Goal: Check status

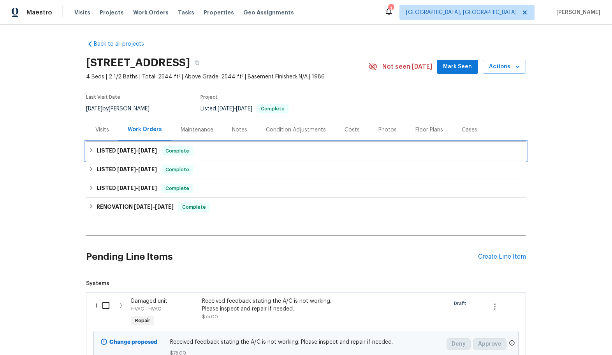
click at [155, 151] on span "[DATE]" at bounding box center [147, 150] width 19 height 5
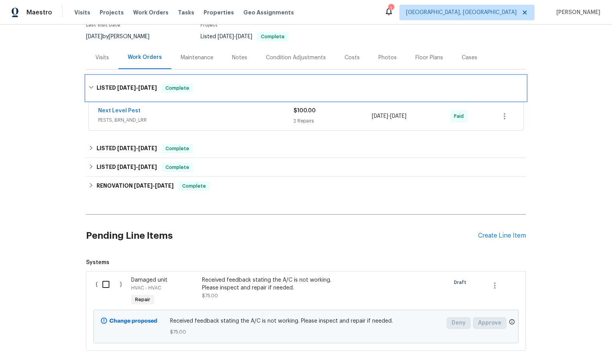
scroll to position [78, 0]
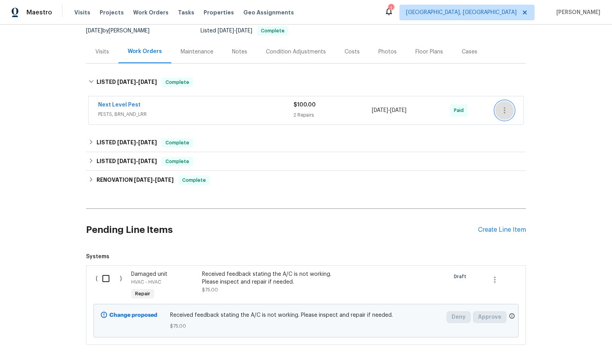
click at [500, 110] on icon "button" at bounding box center [504, 110] width 9 height 9
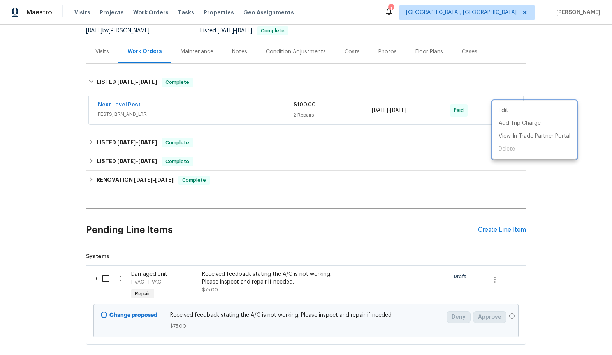
click at [178, 53] on div at bounding box center [306, 177] width 612 height 355
click at [184, 52] on div "Maintenance" at bounding box center [197, 52] width 33 height 8
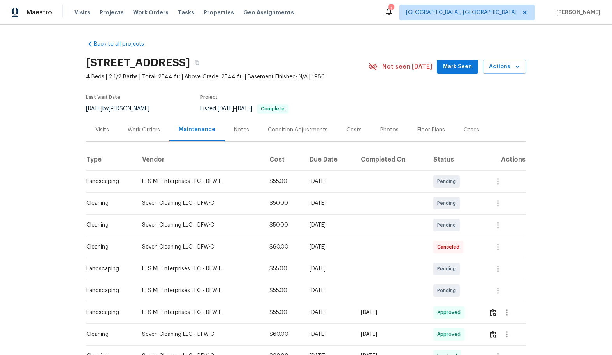
click at [98, 130] on div "Visits" at bounding box center [102, 130] width 14 height 8
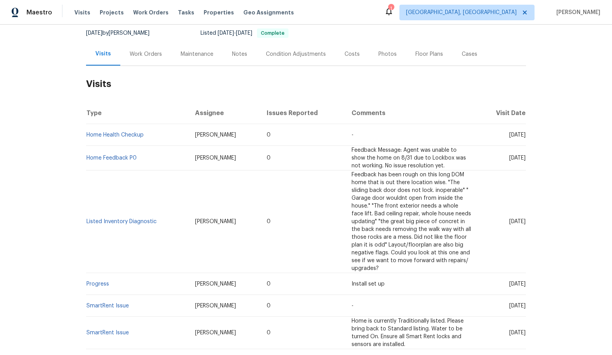
scroll to position [78, 0]
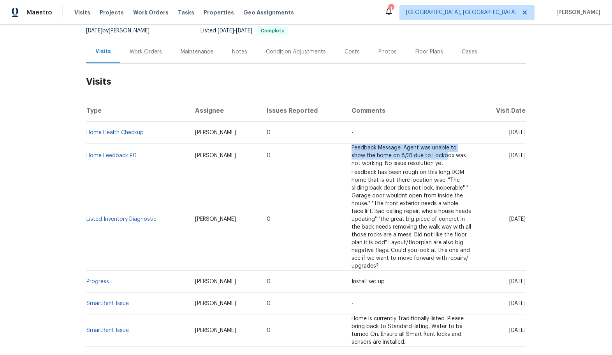
drag, startPoint x: 330, startPoint y: 145, endPoint x: 408, endPoint y: 153, distance: 79.1
click at [408, 153] on td "Feedback Message: Agent was unable to show the home on 8/31 due to Lockbox was …" at bounding box center [412, 155] width 132 height 25
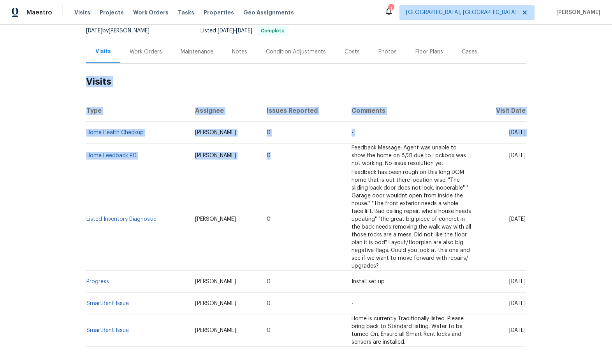
drag, startPoint x: 82, startPoint y: 149, endPoint x: 328, endPoint y: 166, distance: 247.2
click at [272, 162] on div "Back to all projects [STREET_ADDRESS] 4 Beds | 2 1/2 Baths | Total: 2544 ft² | …" at bounding box center [306, 190] width 612 height 330
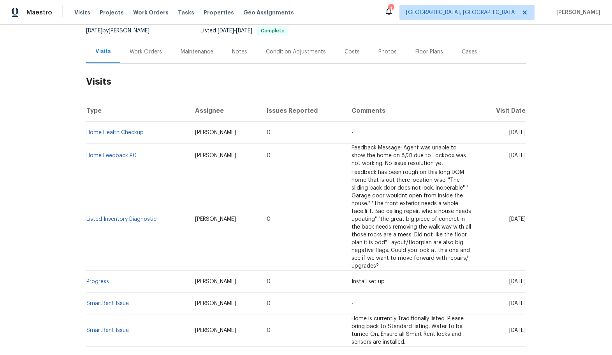
drag, startPoint x: 328, startPoint y: 166, endPoint x: 395, endPoint y: 165, distance: 66.6
click at [346, 166] on td "Feedback Message: Agent was unable to show the home on 8/31 due to Lockbox was …" at bounding box center [412, 155] width 132 height 25
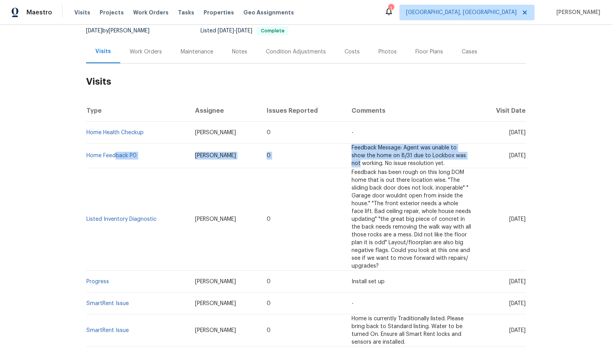
drag, startPoint x: 434, startPoint y: 159, endPoint x: 135, endPoint y: 156, distance: 298.4
click at [123, 156] on tr "Home Feedback P0 [PERSON_NAME] 0 Feedback Message: Agent was unable to show the…" at bounding box center [306, 155] width 440 height 25
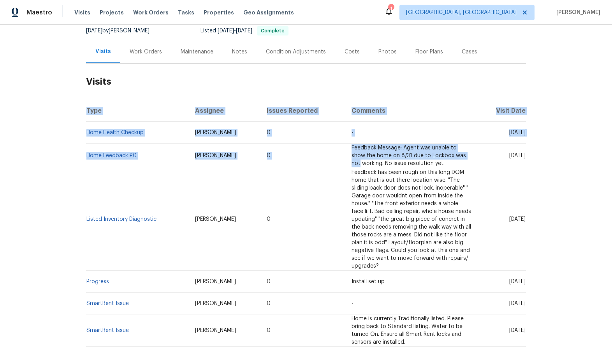
drag, startPoint x: 526, startPoint y: 155, endPoint x: 441, endPoint y: 162, distance: 84.8
click at [443, 158] on div "Back to all projects [STREET_ADDRESS] 4 Beds | 2 1/2 Baths | Total: 2544 ft² | …" at bounding box center [306, 190] width 612 height 330
drag, startPoint x: 441, startPoint y: 162, endPoint x: 429, endPoint y: 162, distance: 11.7
click at [440, 162] on td "Feedback Message: Agent was unable to show the home on 8/31 due to Lockbox was …" at bounding box center [412, 155] width 132 height 25
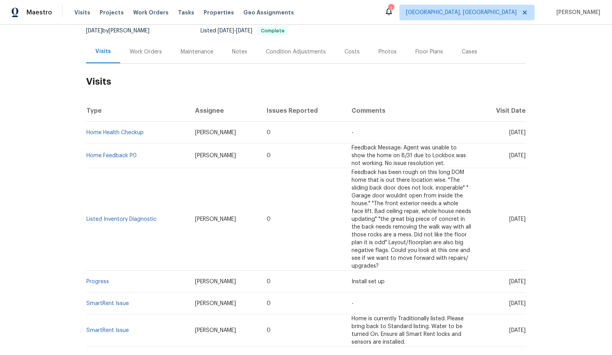
click at [63, 157] on div "Back to all projects [STREET_ADDRESS] 4 Beds | 2 1/2 Baths | Total: 2544 ft² | …" at bounding box center [306, 190] width 612 height 330
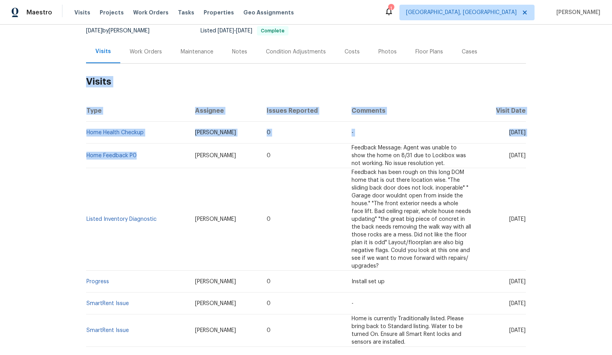
drag, startPoint x: 82, startPoint y: 157, endPoint x: 300, endPoint y: 169, distance: 218.1
click at [190, 159] on div "Back to all projects [STREET_ADDRESS] 4 Beds | 2 1/2 Baths | Total: 2544 ft² | …" at bounding box center [306, 190] width 612 height 330
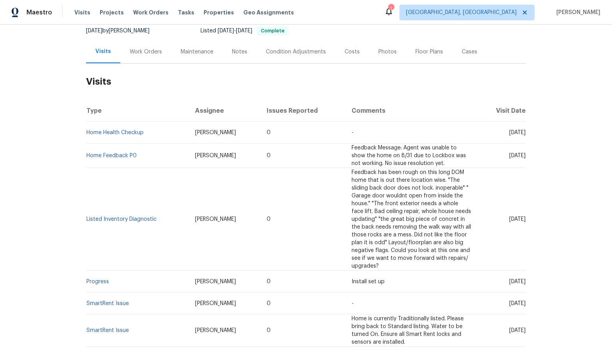
click at [314, 168] on td "0" at bounding box center [303, 219] width 85 height 102
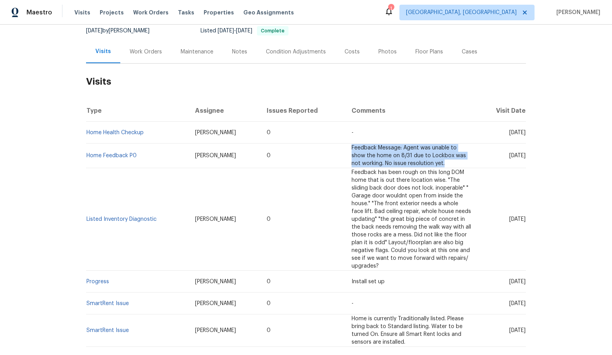
drag, startPoint x: 331, startPoint y: 149, endPoint x: 427, endPoint y: 161, distance: 96.9
click at [427, 161] on td "Feedback Message: Agent was unable to show the home on 8/31 due to Lockbox was …" at bounding box center [412, 155] width 132 height 25
copy span "Feedback Message: Agent was unable to show the home on 8/31 due to Lockbox was …"
